Goal: Task Accomplishment & Management: Manage account settings

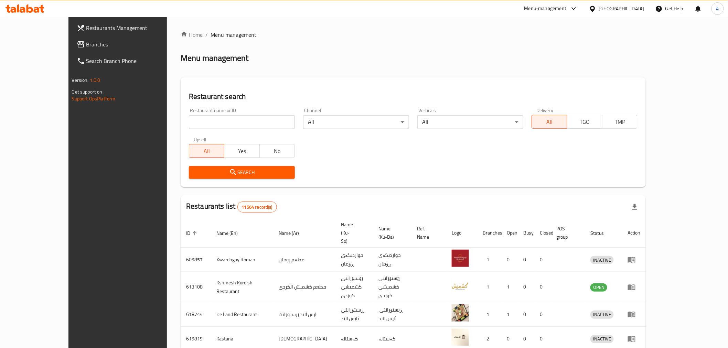
click at [226, 114] on div "Restaurant name or ID Restaurant name or ID" at bounding box center [242, 118] width 106 height 21
click at [218, 123] on input "search" at bounding box center [242, 122] width 106 height 14
paste input "[PERSON_NAME] And More, [PERSON_NAME]"
click button "Search" at bounding box center [242, 172] width 106 height 13
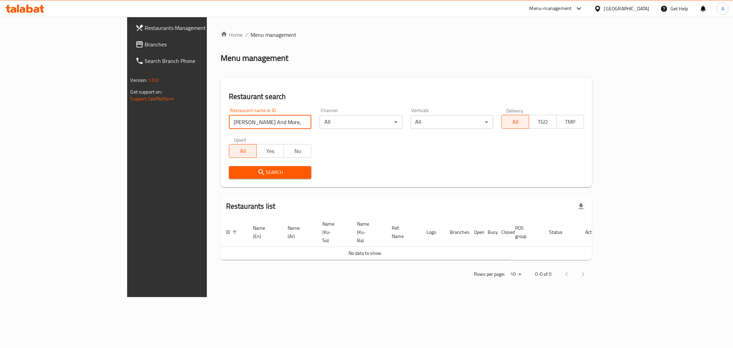
drag, startPoint x: 191, startPoint y: 127, endPoint x: 210, endPoint y: 129, distance: 19.4
click at [225, 129] on div "Restaurant name or ID Bil Laban And More, Al Restaurant name or ID" at bounding box center [270, 118] width 91 height 29
type input "[PERSON_NAME] And Mor"
click button "Search" at bounding box center [270, 172] width 83 height 13
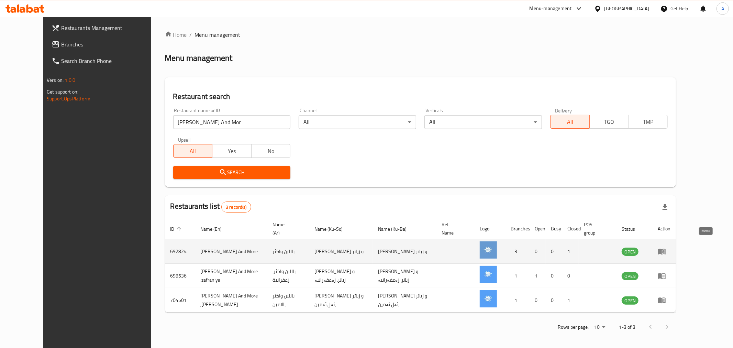
click at [666, 249] on icon "enhanced table" at bounding box center [663, 252] width 8 height 6
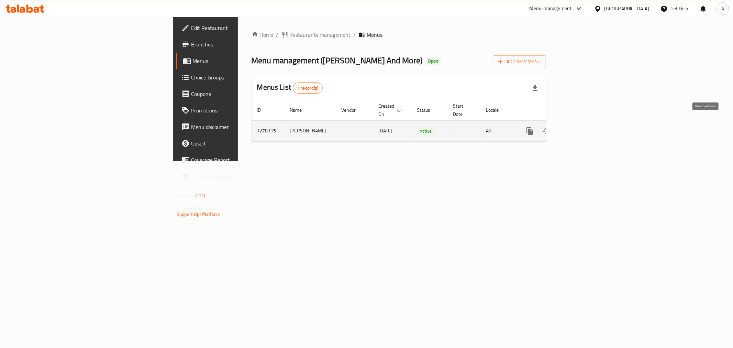
click at [583, 128] on icon "enhanced table" at bounding box center [580, 131] width 6 height 6
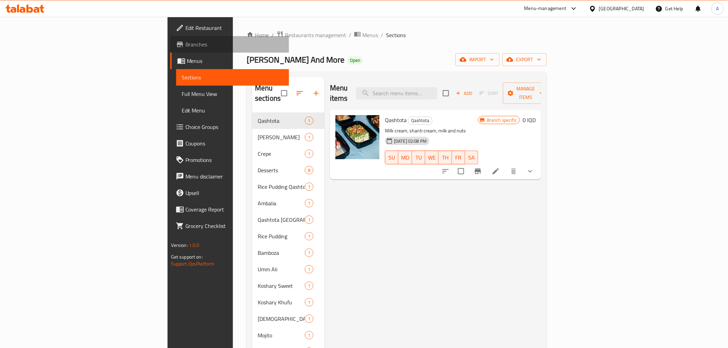
click at [185, 41] on span "Branches" at bounding box center [234, 44] width 98 height 8
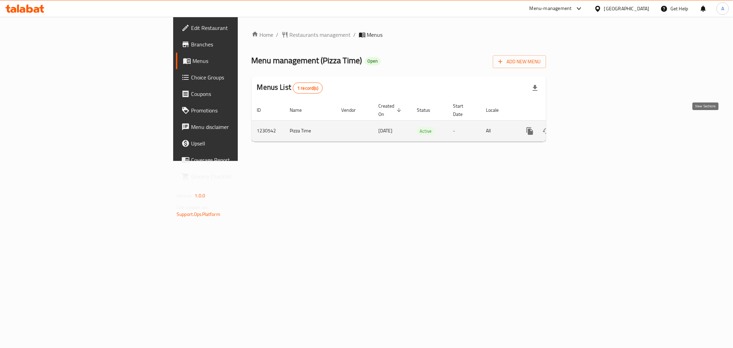
click at [584, 127] on icon "enhanced table" at bounding box center [580, 131] width 8 height 8
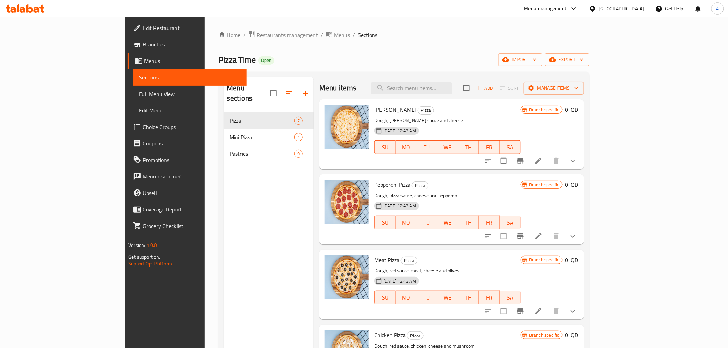
click at [548, 165] on li at bounding box center [538, 161] width 19 height 12
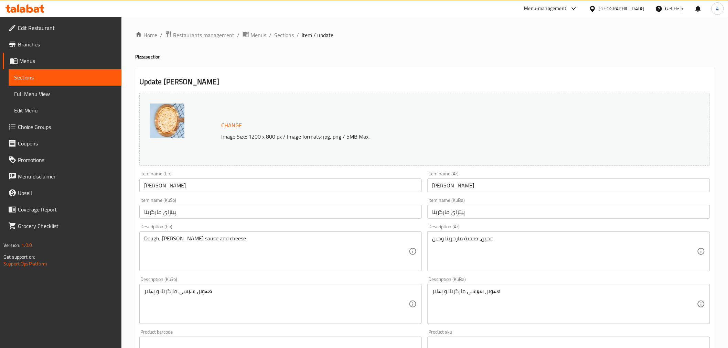
click at [283, 42] on div "Home / Restaurants management / Menus / Sections / item / update Pizza section …" at bounding box center [424, 304] width 579 height 546
click at [281, 34] on span "Sections" at bounding box center [284, 35] width 20 height 8
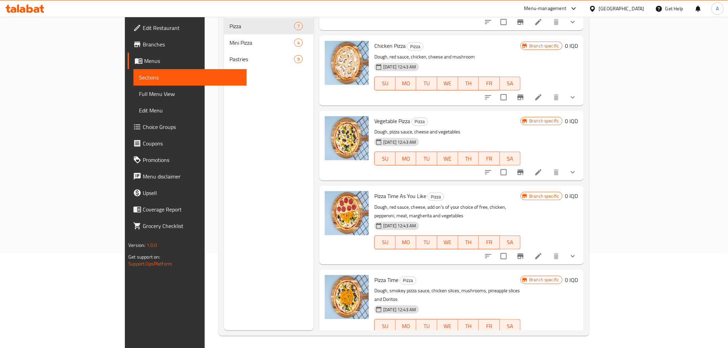
scroll to position [96, 0]
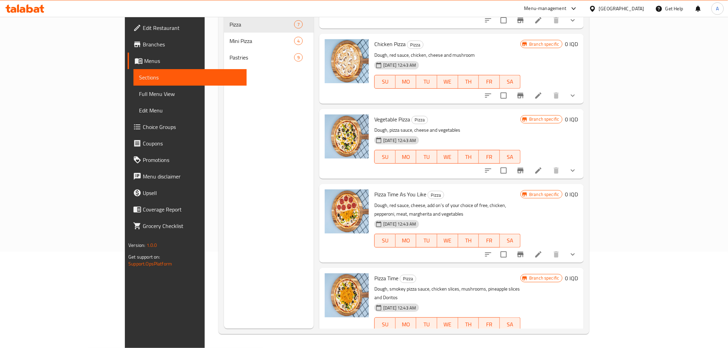
drag, startPoint x: 630, startPoint y: 203, endPoint x: 526, endPoint y: 228, distance: 106.5
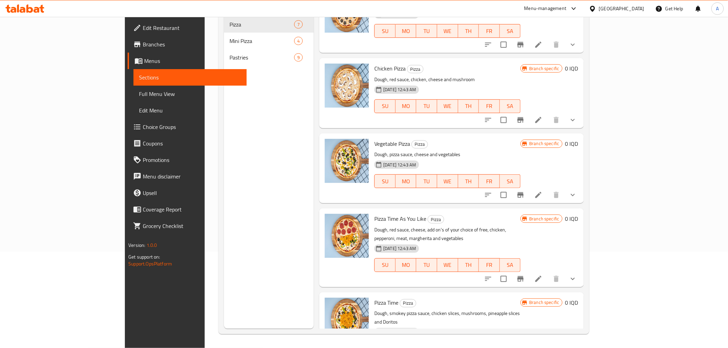
scroll to position [156, 0]
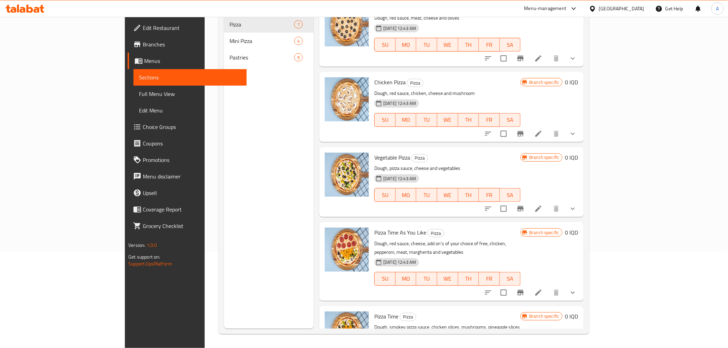
drag, startPoint x: 526, startPoint y: 228, endPoint x: 191, endPoint y: 224, distance: 335.6
click at [224, 224] on div "Menu sections Pizza 7 Mini Pizza 4 Pastries 9" at bounding box center [269, 155] width 90 height 348
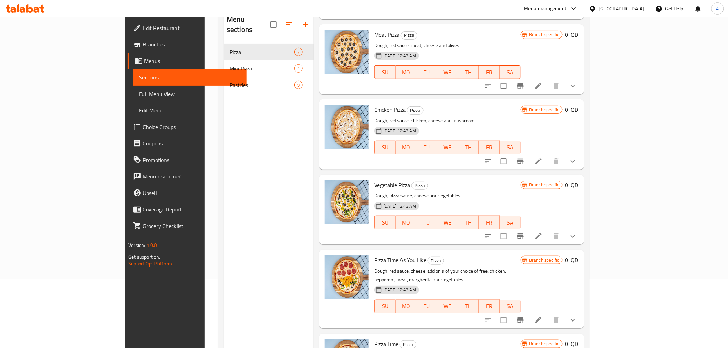
scroll to position [20, 0]
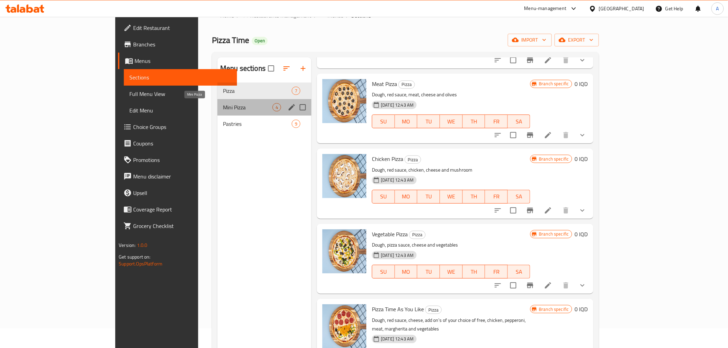
click at [223, 107] on span "Mini Pizza" at bounding box center [248, 107] width 50 height 8
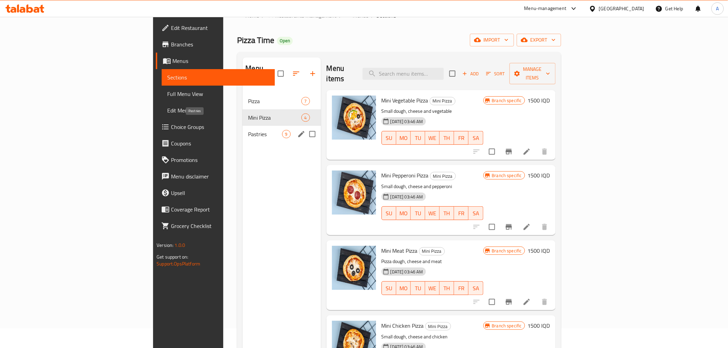
click at [248, 130] on span "Pastries" at bounding box center [265, 134] width 34 height 8
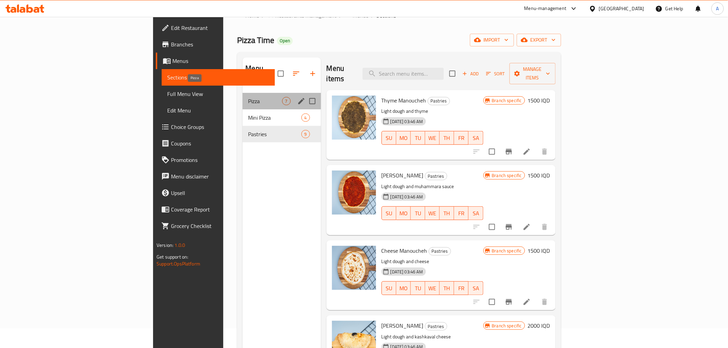
click at [248, 97] on span "Pizza" at bounding box center [265, 101] width 34 height 8
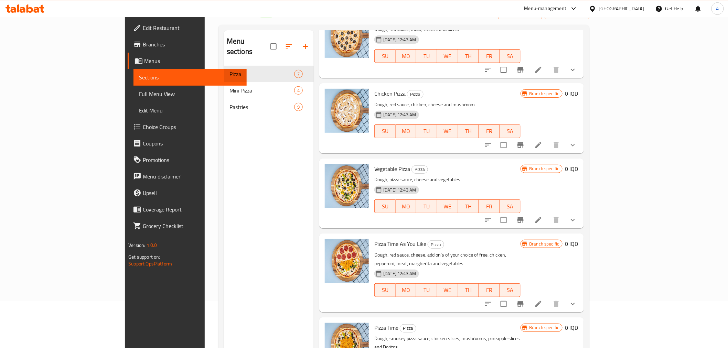
scroll to position [58, 0]
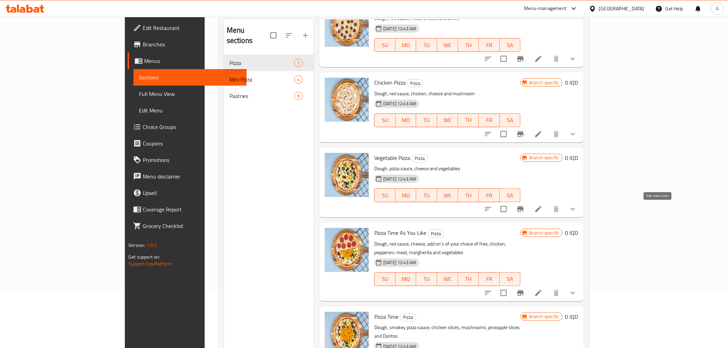
click at [542, 207] on icon at bounding box center [538, 209] width 8 height 8
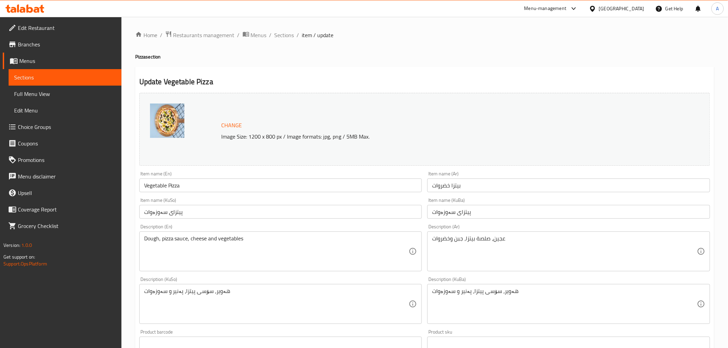
click at [280, 44] on div "Home / Restaurants management / Menus / Sections / item / update Pizza section …" at bounding box center [424, 304] width 579 height 546
click at [285, 33] on span "Sections" at bounding box center [284, 35] width 20 height 8
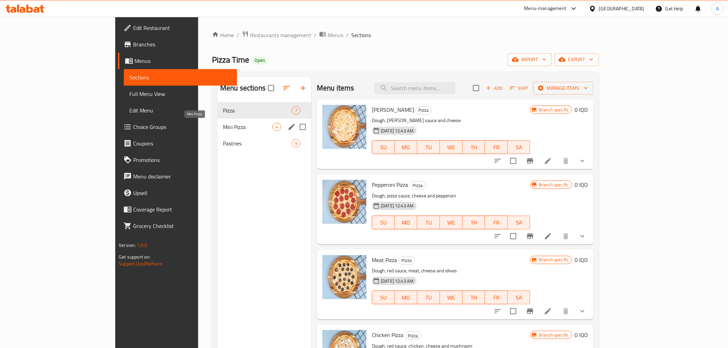
click at [223, 128] on span "Mini Pizza" at bounding box center [248, 127] width 50 height 8
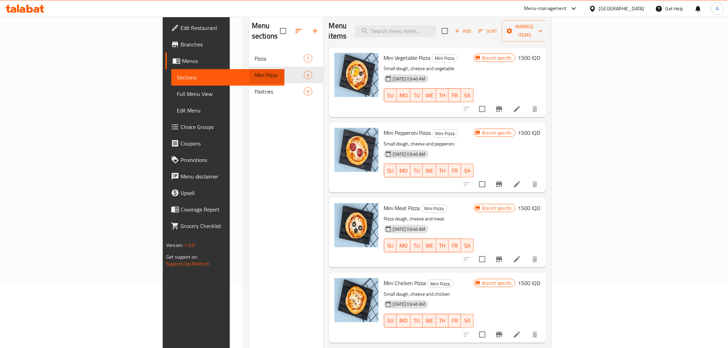
scroll to position [57, 0]
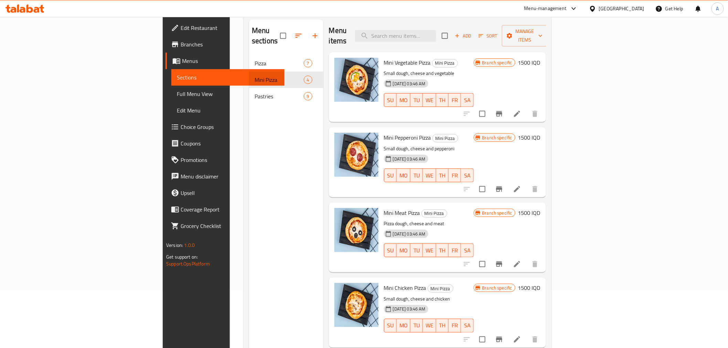
click at [249, 159] on div "Menu sections Pizza 7 Mini Pizza 4 Pastries 9" at bounding box center [286, 194] width 74 height 348
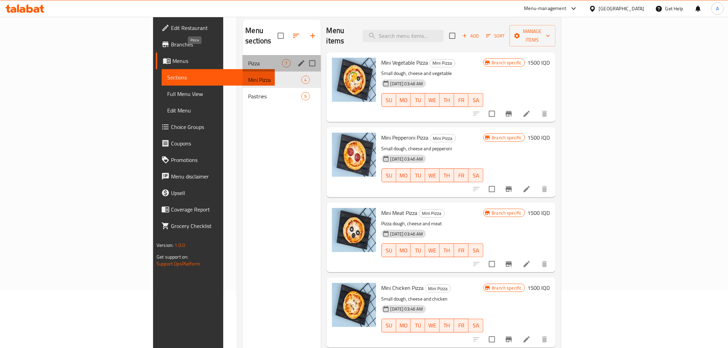
click at [248, 59] on span "Pizza" at bounding box center [265, 63] width 34 height 8
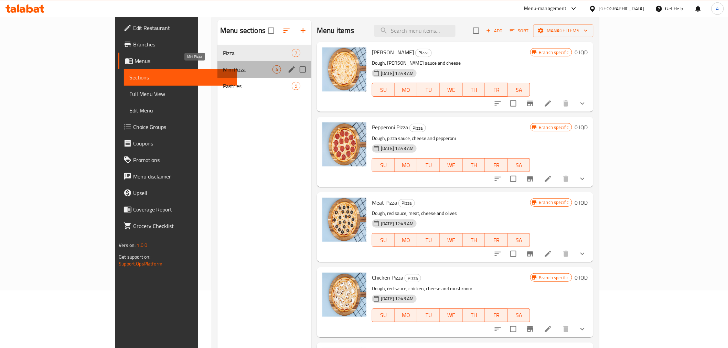
click at [223, 67] on span "Mini Pizza" at bounding box center [248, 69] width 50 height 8
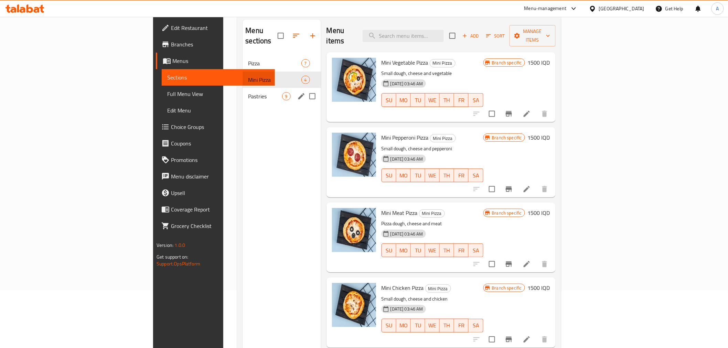
click at [248, 92] on span "Pastries" at bounding box center [265, 96] width 34 height 8
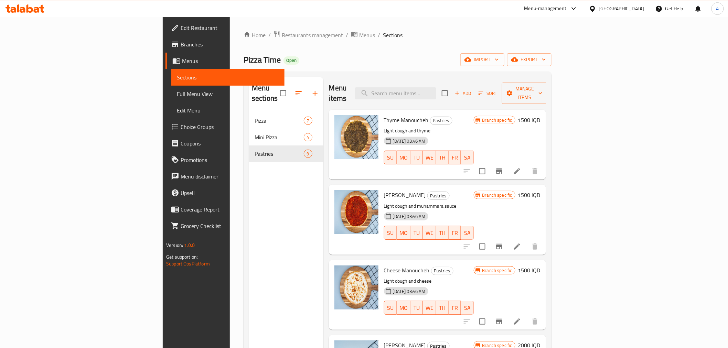
click at [273, 70] on div "Home / Restaurants management / Menus / Sections Pizza Time Open import export …" at bounding box center [397, 231] width 308 height 400
click at [249, 78] on div "Menu sections" at bounding box center [286, 93] width 74 height 33
click at [243, 64] on div "Pizza Time Open import export" at bounding box center [397, 59] width 308 height 13
